Goal: Task Accomplishment & Management: Manage account settings

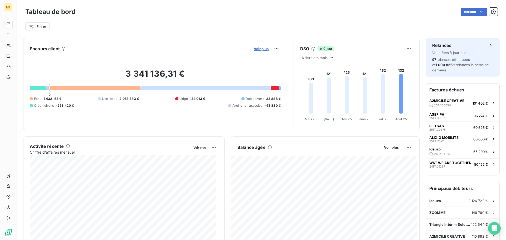
click at [258, 49] on span "Voir plus" at bounding box center [261, 49] width 15 height 4
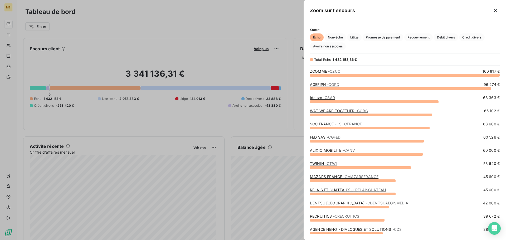
scroll to position [161, 198]
click at [471, 39] on span "Crédit divers" at bounding box center [472, 37] width 26 height 8
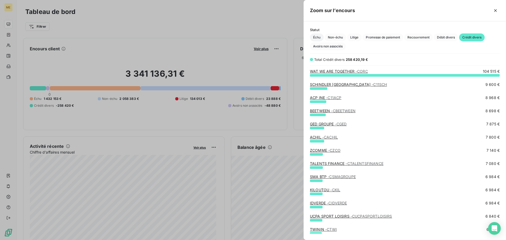
click at [317, 38] on span "Échu" at bounding box center [317, 37] width 14 height 8
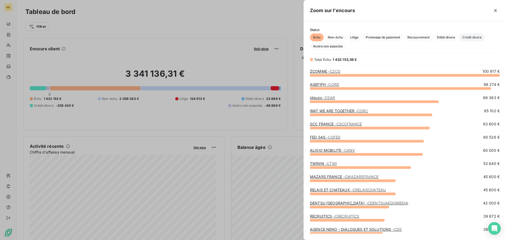
click at [473, 38] on span "Crédit divers" at bounding box center [472, 37] width 26 height 8
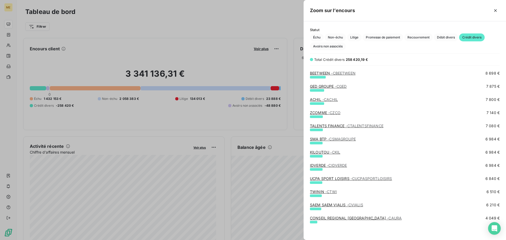
scroll to position [0, 0]
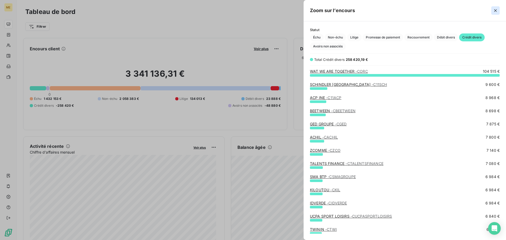
click at [496, 8] on icon "button" at bounding box center [495, 10] width 5 height 5
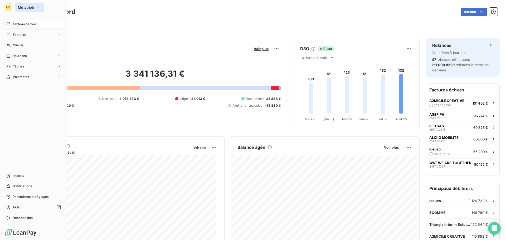
click at [30, 8] on span "Meteojob" at bounding box center [26, 7] width 16 height 4
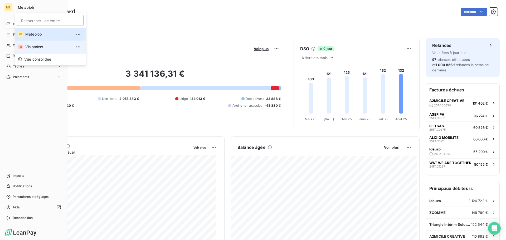
click at [33, 48] on span "Visiotalent" at bounding box center [48, 46] width 47 height 5
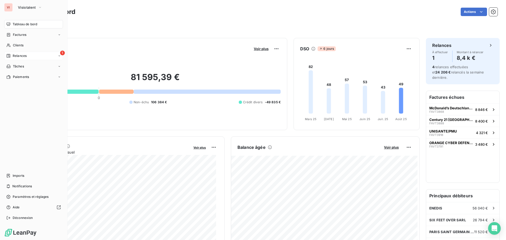
click at [20, 55] on span "Relances" at bounding box center [20, 56] width 14 height 5
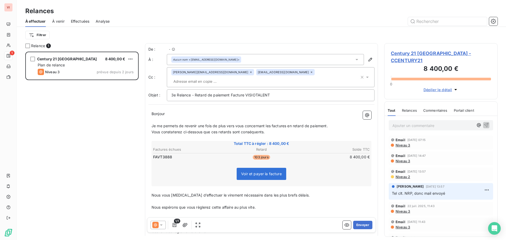
scroll to position [185, 109]
click at [406, 122] on p "Ajouter un commentaire ﻿" at bounding box center [432, 125] width 81 height 7
click at [412, 53] on span "Century 21 France - CCENTURY21" at bounding box center [441, 57] width 100 height 14
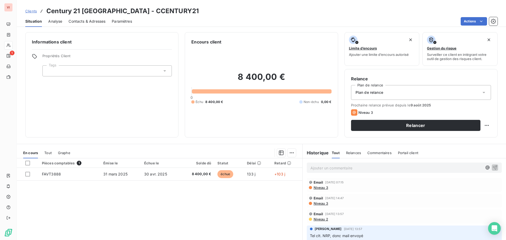
click at [316, 166] on p "Ajouter un commentaire ﻿" at bounding box center [397, 168] width 172 height 7
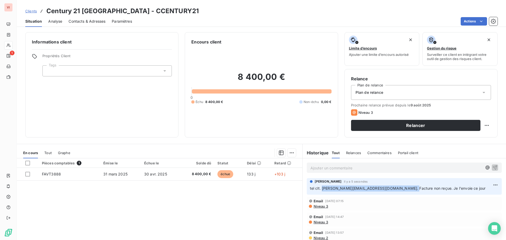
drag, startPoint x: 404, startPoint y: 188, endPoint x: 320, endPoint y: 192, distance: 84.7
click at [320, 192] on div "bruno arbane il y a 5 secondes tel clt. karine.godefroy-louveau@century21france…" at bounding box center [404, 186] width 195 height 17
click at [381, 220] on div "Niveau 3" at bounding box center [404, 222] width 191 height 4
drag, startPoint x: 405, startPoint y: 188, endPoint x: 320, endPoint y: 190, distance: 84.9
click at [320, 190] on span "tel clt. karine.godefroy-louveau@century21france.com. Facture non reçue. Je l'e…" at bounding box center [398, 188] width 176 height 4
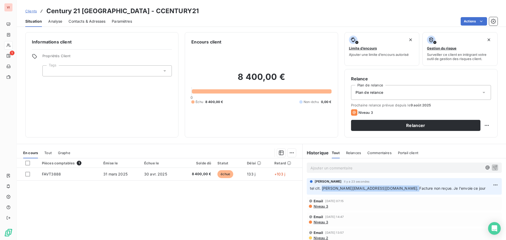
copy span "karine.godefroy-louveau@century21france.com"
click at [373, 220] on div "Email 1 août 2025, 14:47 Niveau 3" at bounding box center [404, 219] width 191 height 9
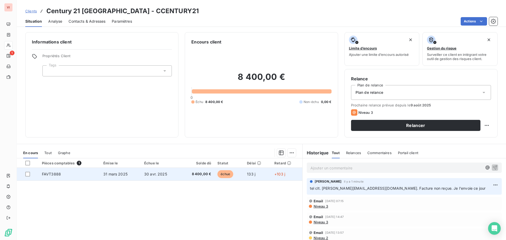
click at [155, 178] on td "30 avr. 2025" at bounding box center [160, 174] width 39 height 13
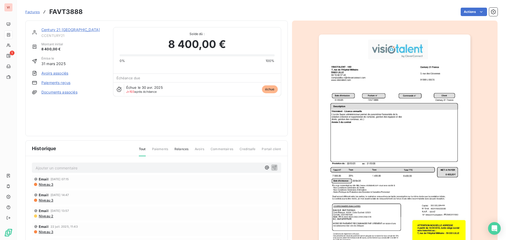
click at [370, 126] on img "button" at bounding box center [395, 142] width 152 height 215
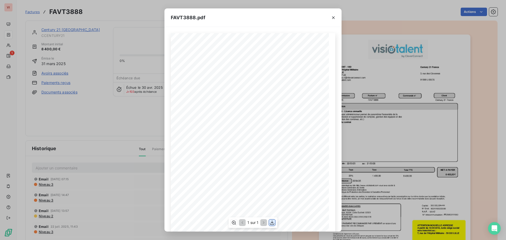
click at [272, 221] on icon "button" at bounding box center [272, 223] width 4 height 4
click at [335, 19] on icon "button" at bounding box center [333, 17] width 5 height 5
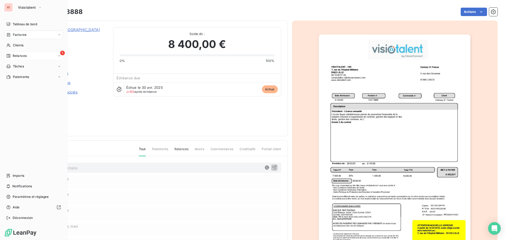
click at [21, 57] on span "Relances" at bounding box center [20, 56] width 14 height 5
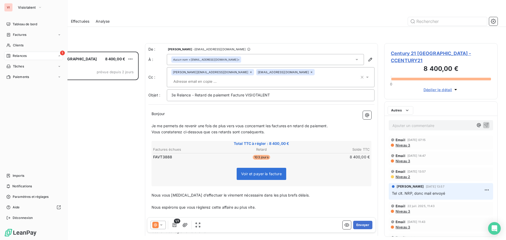
scroll to position [185, 109]
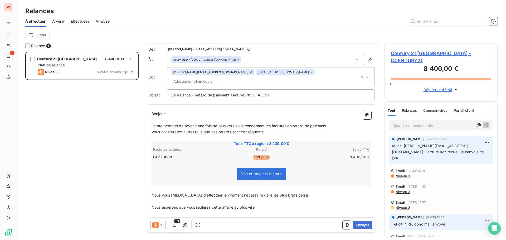
click at [425, 122] on p "Ajouter un commentaire ﻿" at bounding box center [432, 125] width 81 height 7
drag, startPoint x: 417, startPoint y: 118, endPoint x: 454, endPoint y: 118, distance: 36.9
click at [417, 123] on span "Attendre le 25 avant de relancer" at bounding box center [420, 125] width 57 height 4
click at [484, 123] on icon "button" at bounding box center [486, 125] width 4 height 4
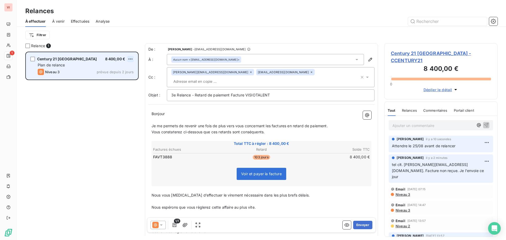
click at [130, 60] on html "VI 1 Relances À effectuer À venir Effectuées Analyse Filtrer Relance 1 Century …" at bounding box center [253, 120] width 506 height 240
click at [128, 69] on div "Replanifier cette action" at bounding box center [107, 69] width 47 height 8
select select "7"
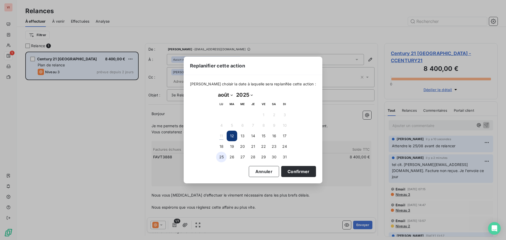
click at [220, 157] on button "25" at bounding box center [221, 157] width 11 height 11
click at [293, 171] on button "Confirmer" at bounding box center [298, 171] width 35 height 11
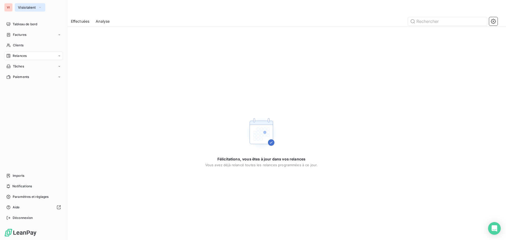
click at [37, 7] on button "Visiotalent" at bounding box center [30, 7] width 31 height 8
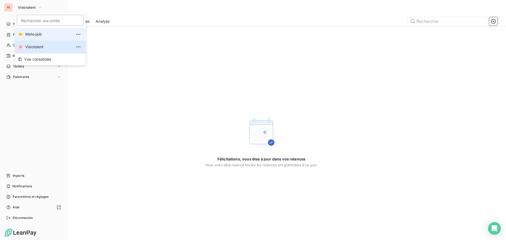
click at [34, 35] on span "Meteojob" at bounding box center [48, 34] width 47 height 5
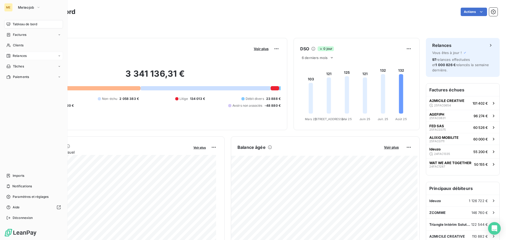
click at [20, 56] on span "Relances" at bounding box center [20, 56] width 14 height 5
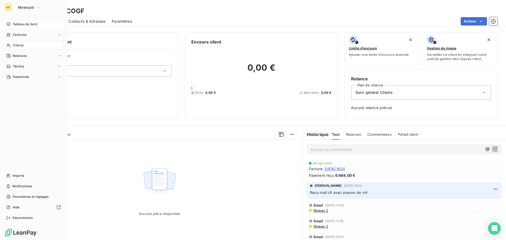
click at [32, 22] on span "Tableau de bord" at bounding box center [25, 24] width 25 height 5
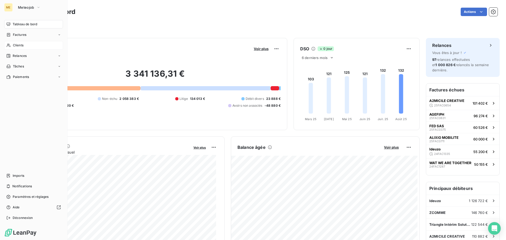
click at [17, 46] on span "Clients" at bounding box center [18, 45] width 11 height 5
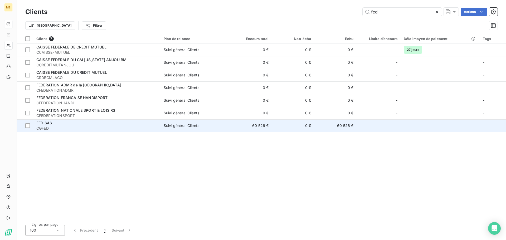
type input "fed"
click at [73, 123] on div "FED SAS" at bounding box center [96, 122] width 121 height 5
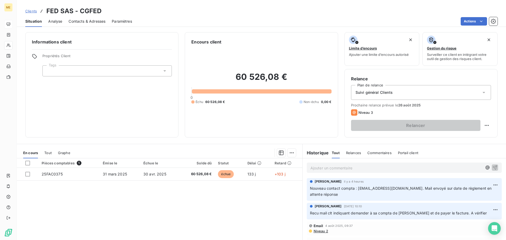
click at [328, 168] on p "Ajouter un commentaire ﻿" at bounding box center [397, 168] width 172 height 7
click at [493, 168] on icon "button" at bounding box center [495, 167] width 4 height 4
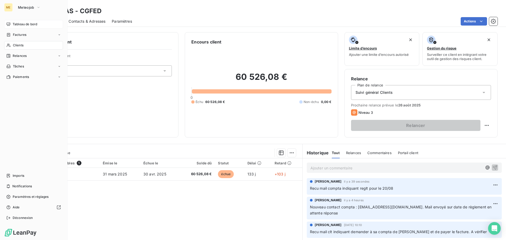
click at [24, 26] on span "Tableau de bord" at bounding box center [25, 24] width 25 height 5
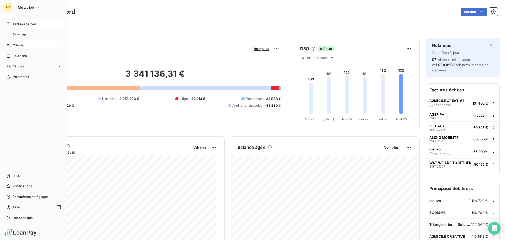
click at [26, 25] on span "Tableau de bord" at bounding box center [25, 24] width 25 height 5
click at [36, 8] on button "Meteojob" at bounding box center [29, 7] width 29 height 8
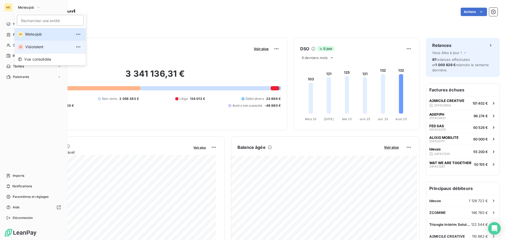
click at [40, 48] on span "Visiotalent" at bounding box center [48, 46] width 47 height 5
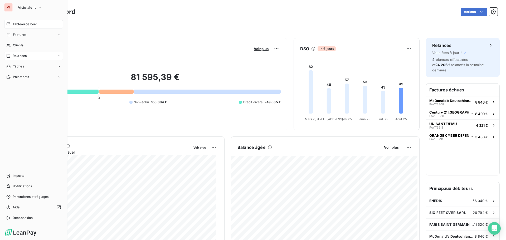
click at [18, 54] on span "Relances" at bounding box center [20, 56] width 14 height 5
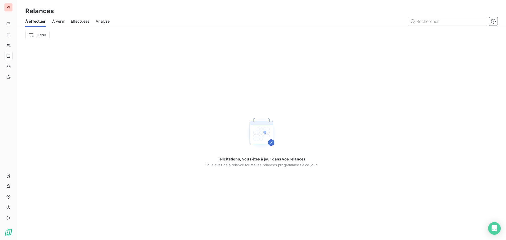
click at [61, 23] on span "À venir" at bounding box center [58, 21] width 12 height 5
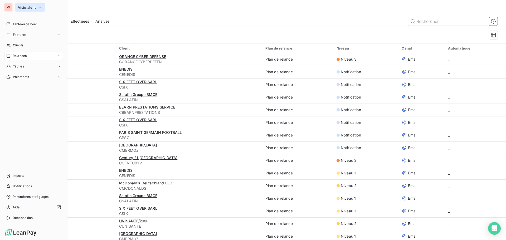
click at [34, 9] on button "Visiotalent" at bounding box center [30, 7] width 31 height 8
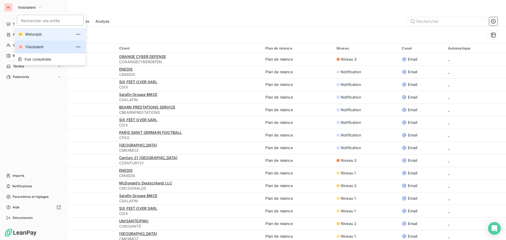
click at [30, 32] on span "Meteojob" at bounding box center [48, 34] width 47 height 5
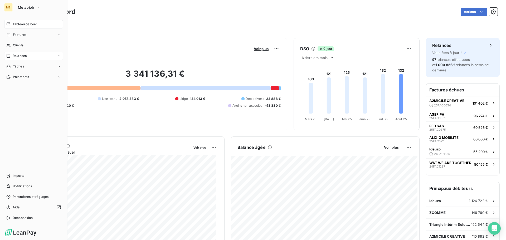
click at [17, 56] on span "Relances" at bounding box center [20, 56] width 14 height 5
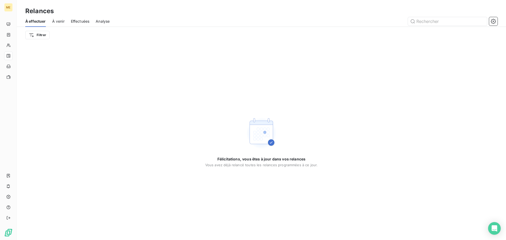
click at [58, 23] on span "À venir" at bounding box center [58, 21] width 12 height 5
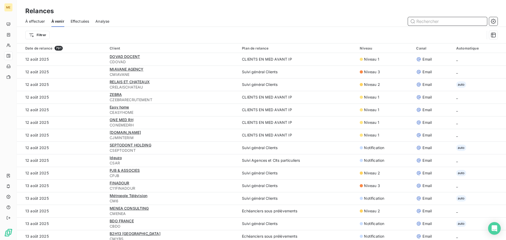
click at [28, 21] on span "À effectuer" at bounding box center [35, 21] width 20 height 5
